Goal: Complete application form

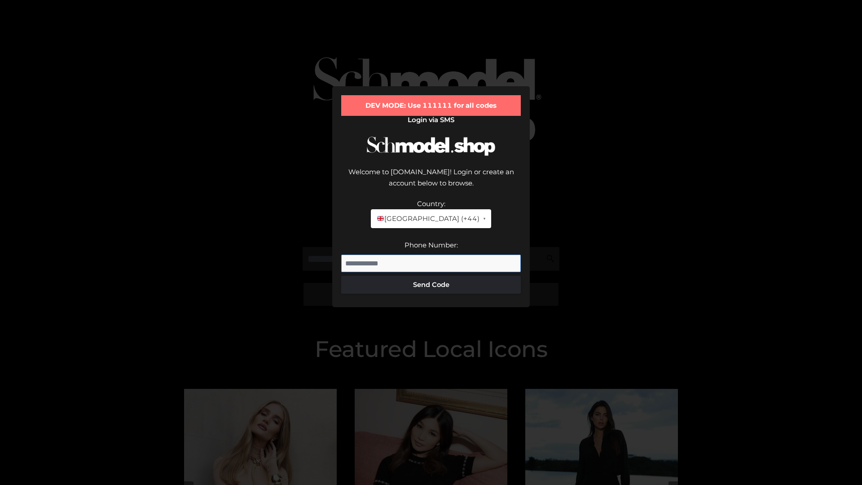
click at [431, 255] on input "Phone Number:" at bounding box center [431, 264] width 180 height 18
type input "**********"
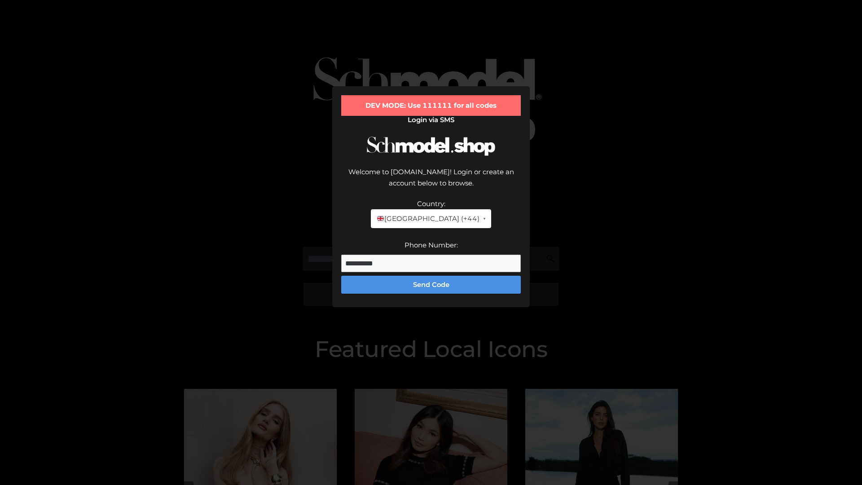
click at [431, 276] on button "Send Code" at bounding box center [431, 285] width 180 height 18
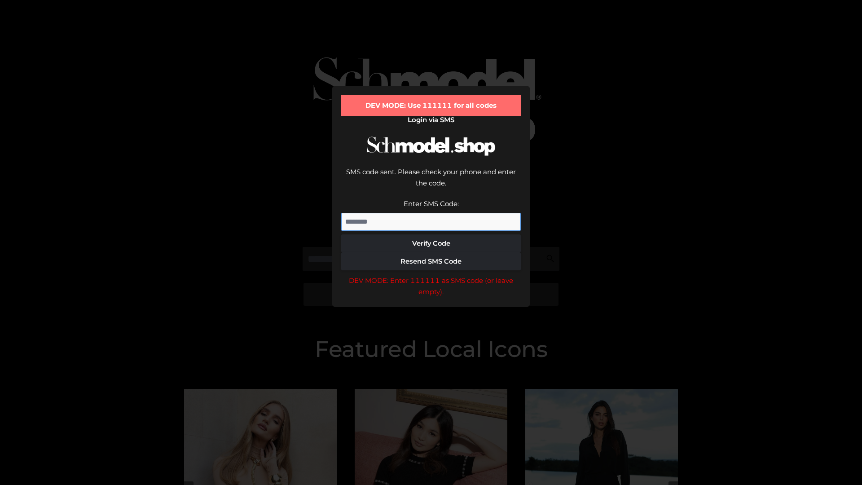
click at [431, 213] on input "Enter SMS Code:" at bounding box center [431, 222] width 180 height 18
type input "******"
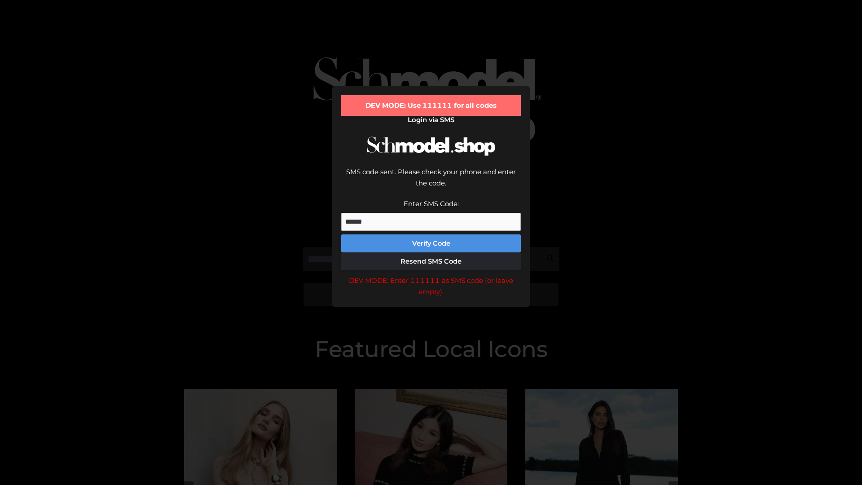
click at [431, 234] on button "Verify Code" at bounding box center [431, 243] width 180 height 18
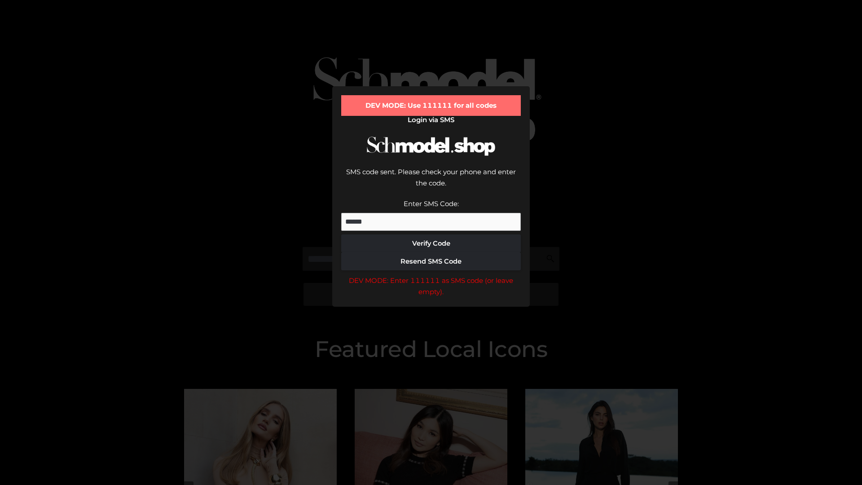
click at [431, 275] on div "DEV MODE: Enter 111111 as SMS code (or leave empty)." at bounding box center [431, 286] width 180 height 23
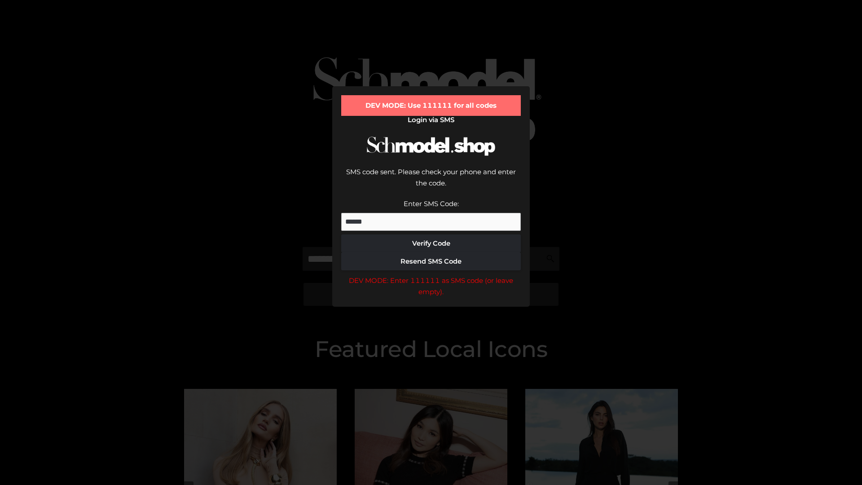
click at [431, 275] on div "DEV MODE: Enter 111111 as SMS code (or leave empty)." at bounding box center [431, 286] width 180 height 23
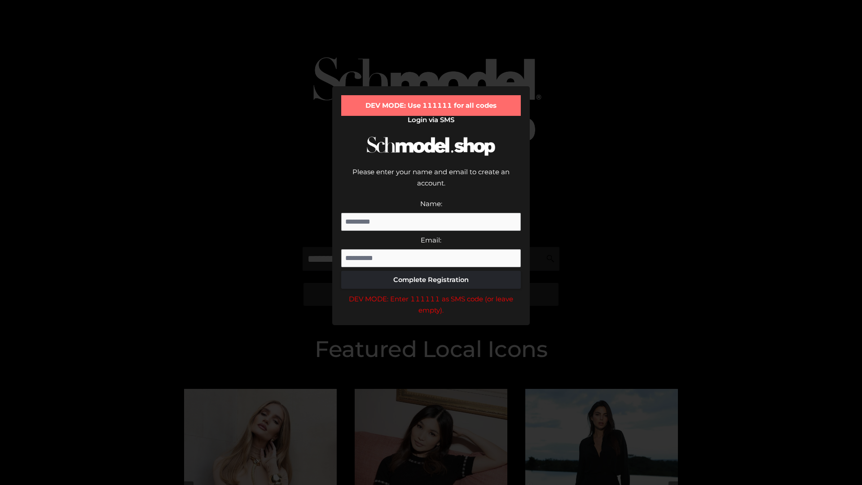
click at [431, 293] on div "DEV MODE: Enter 111111 as SMS code (or leave empty)." at bounding box center [431, 304] width 180 height 23
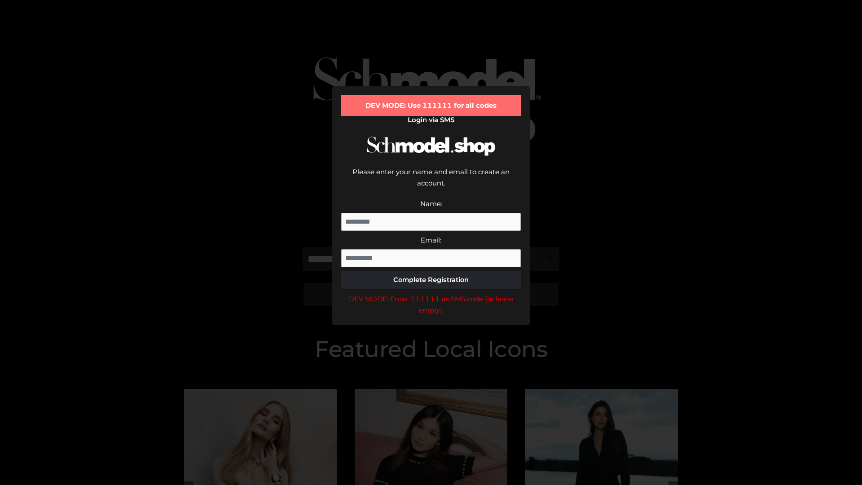
click at [431, 293] on div "DEV MODE: Enter 111111 as SMS code (or leave empty)." at bounding box center [431, 304] width 180 height 23
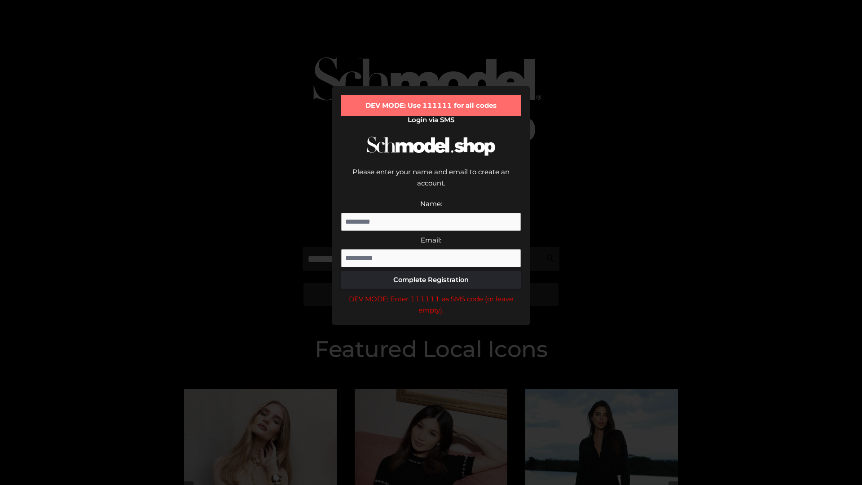
click at [431, 293] on div "DEV MODE: Enter 111111 as SMS code (or leave empty)." at bounding box center [431, 304] width 180 height 23
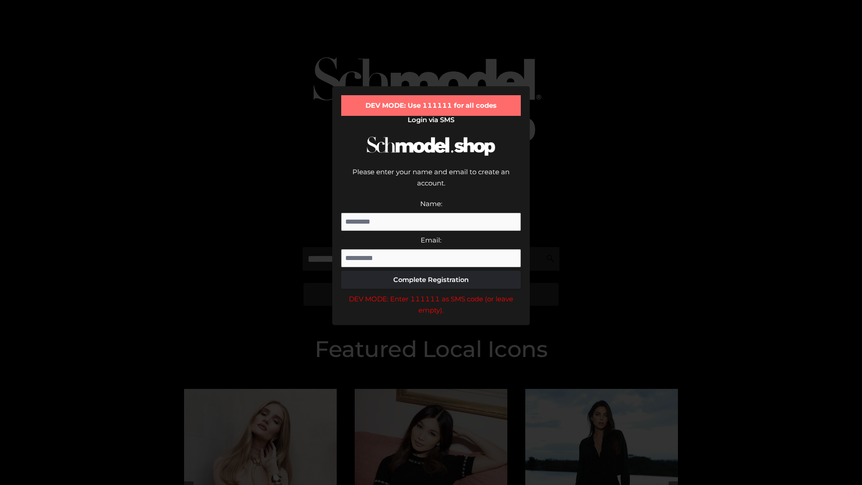
click at [431, 293] on div "DEV MODE: Enter 111111 as SMS code (or leave empty)." at bounding box center [431, 304] width 180 height 23
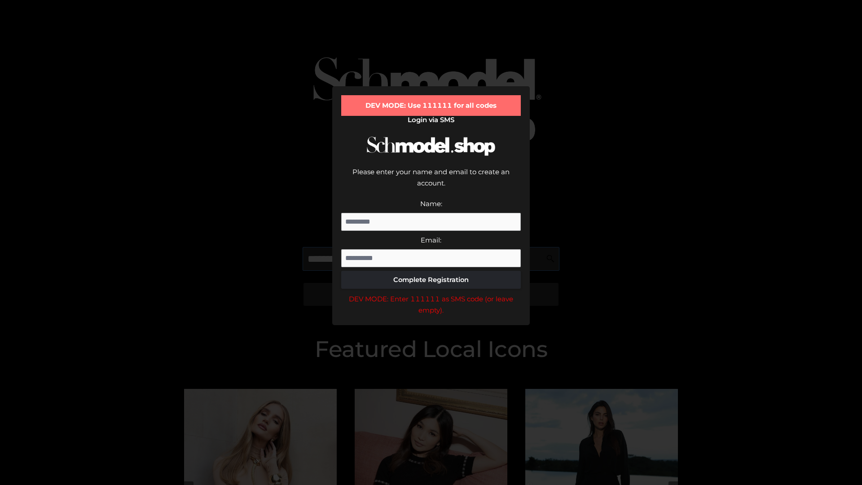
scroll to position [0, 46]
click at [431, 293] on div "DEV MODE: Enter 111111 as SMS code (or leave empty)." at bounding box center [431, 304] width 180 height 23
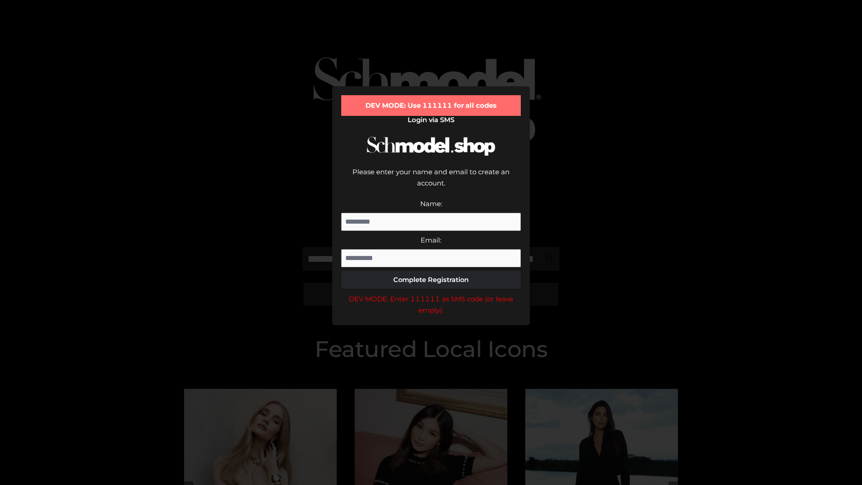
click at [431, 293] on div "DEV MODE: Enter 111111 as SMS code (or leave empty)." at bounding box center [431, 304] width 180 height 23
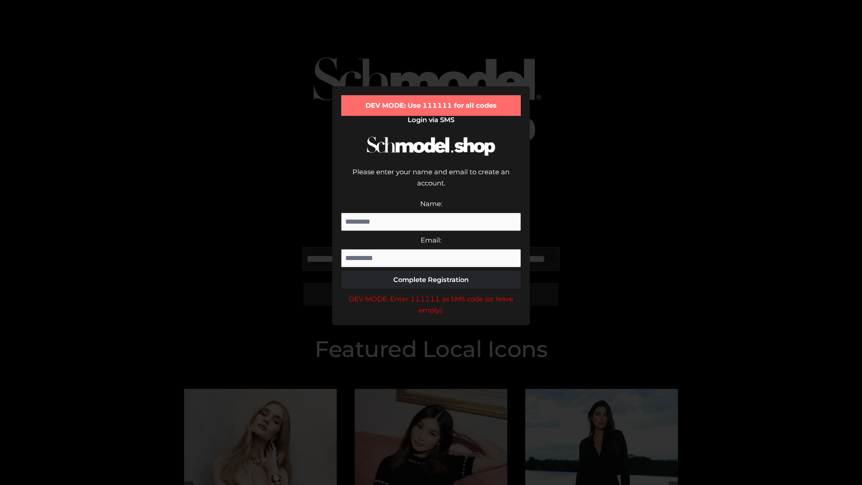
scroll to position [0, 98]
click at [431, 293] on div "DEV MODE: Enter 111111 as SMS code (or leave empty)." at bounding box center [431, 304] width 180 height 23
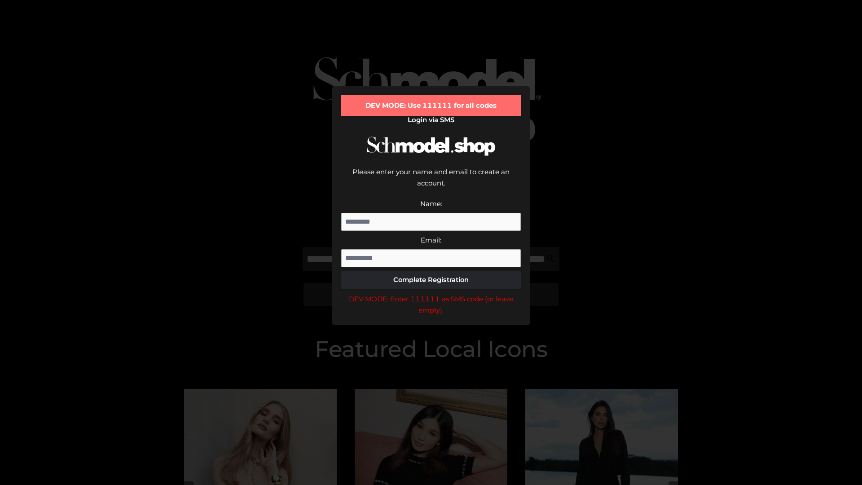
click at [431, 293] on div "DEV MODE: Enter 111111 as SMS code (or leave empty)." at bounding box center [431, 304] width 180 height 23
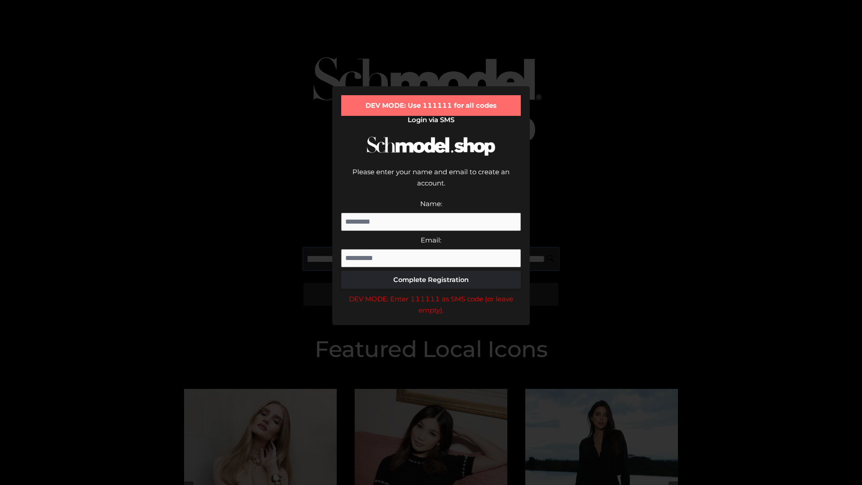
scroll to position [0, 152]
click at [431, 293] on div "DEV MODE: Enter 111111 as SMS code (or leave empty)." at bounding box center [431, 304] width 180 height 23
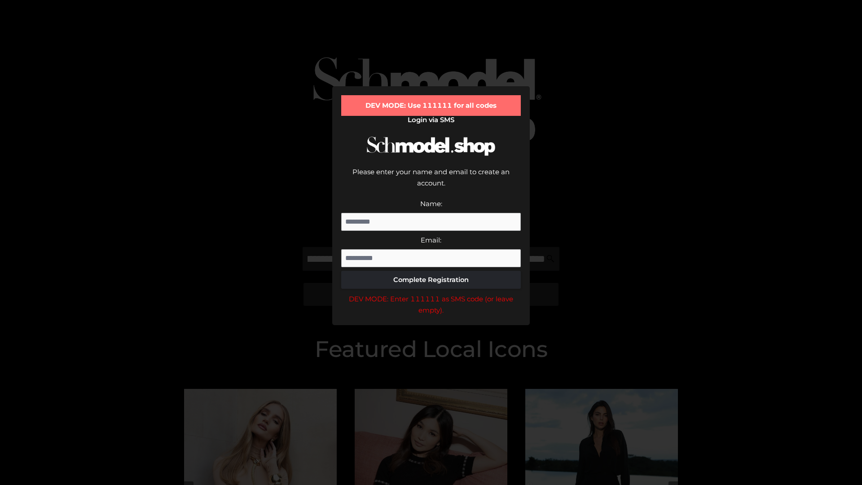
click at [431, 293] on div "DEV MODE: Enter 111111 as SMS code (or leave empty)." at bounding box center [431, 304] width 180 height 23
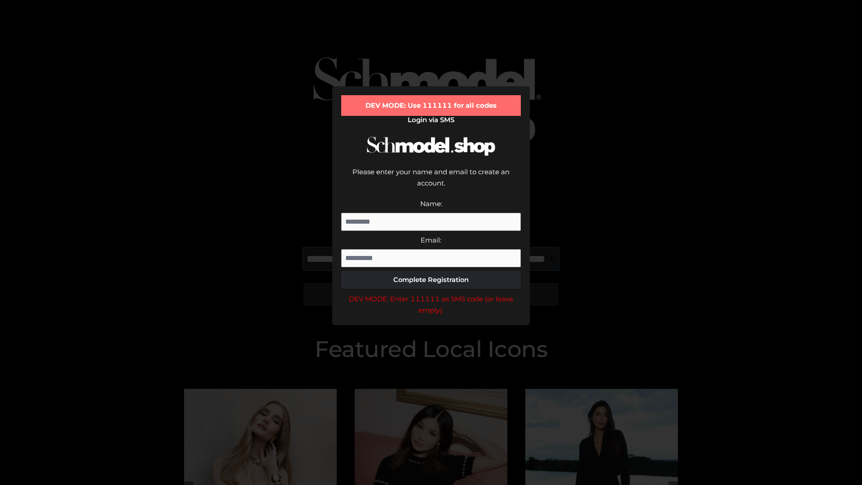
scroll to position [0, 209]
click at [431, 293] on div "DEV MODE: Enter 111111 as SMS code (or leave empty)." at bounding box center [431, 304] width 180 height 23
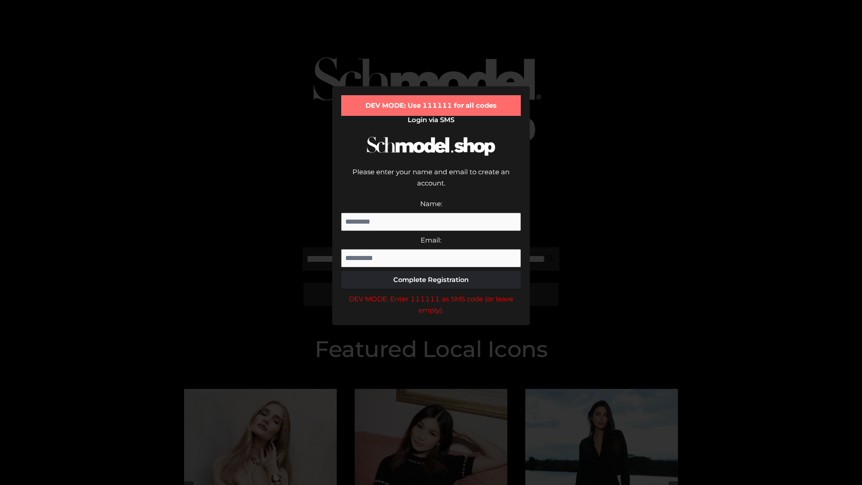
click at [431, 293] on div "DEV MODE: Enter 111111 as SMS code (or leave empty)." at bounding box center [431, 304] width 180 height 23
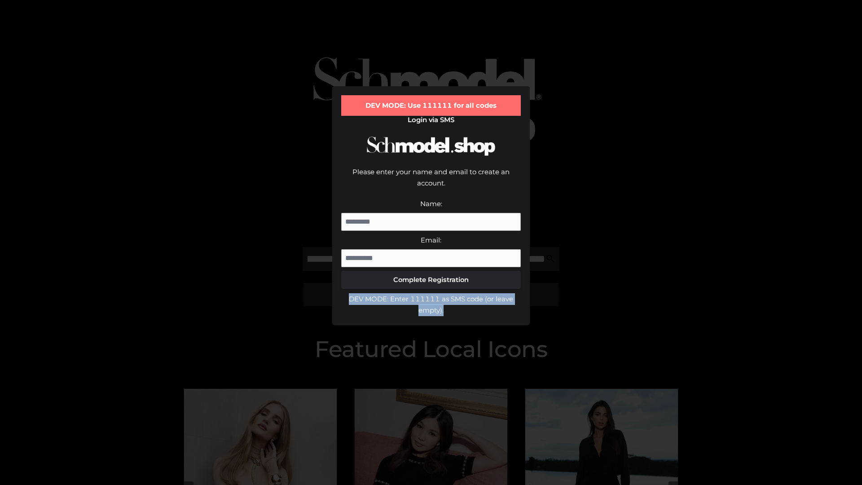
scroll to position [0, 0]
type input "**********"
